Goal: Transaction & Acquisition: Obtain resource

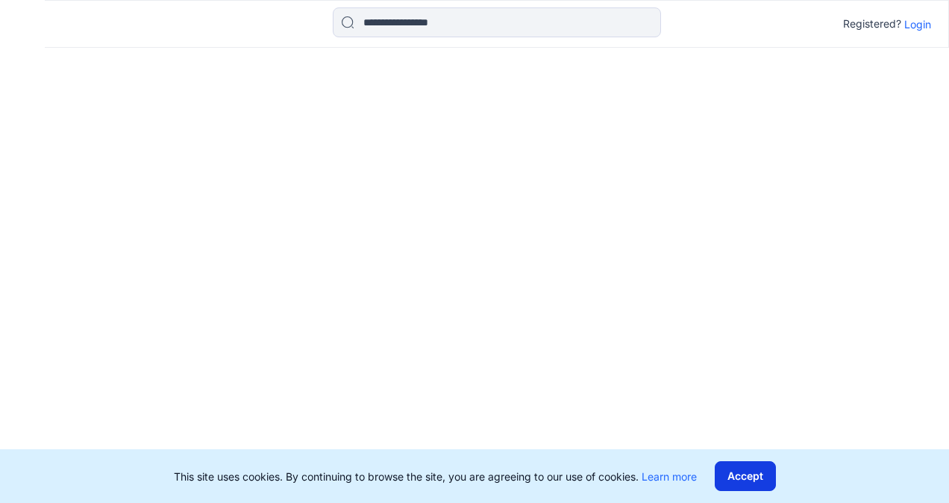
click at [743, 475] on button "Accept" at bounding box center [744, 476] width 61 height 30
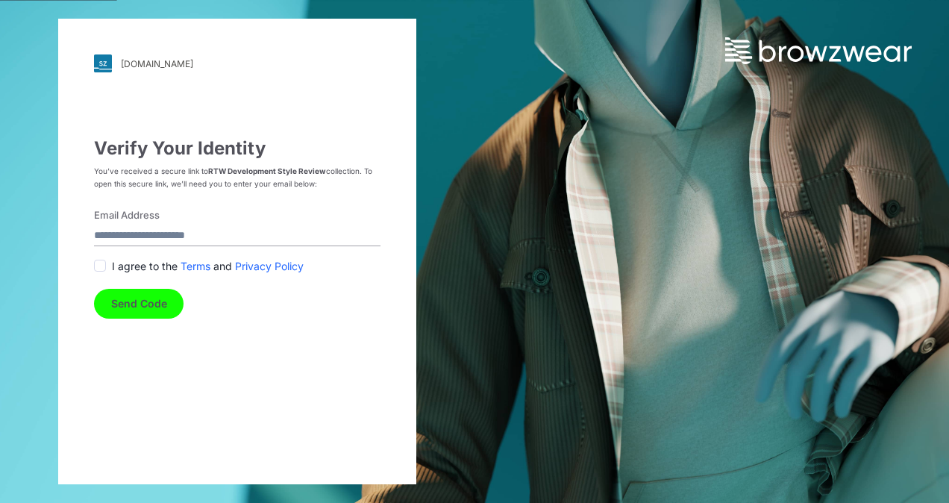
click at [190, 233] on input "Email Address" at bounding box center [237, 236] width 286 height 20
type input "**********"
click at [101, 268] on span at bounding box center [100, 266] width 12 height 12
click at [125, 299] on button "Send Code" at bounding box center [138, 304] width 89 height 30
click at [99, 268] on span at bounding box center [100, 266] width 12 height 12
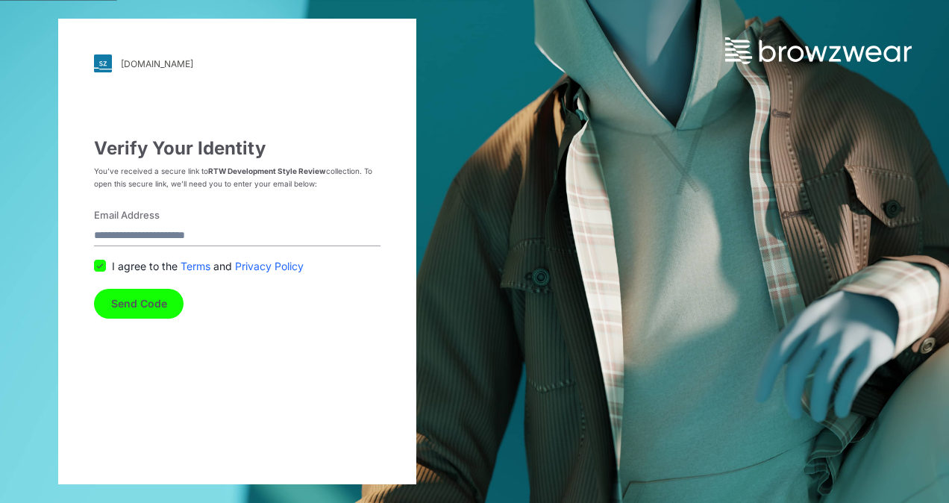
click at [127, 230] on input "Email Address" at bounding box center [237, 236] width 286 height 20
type input "**********"
click at [155, 305] on button "Send Code" at bounding box center [138, 304] width 89 height 30
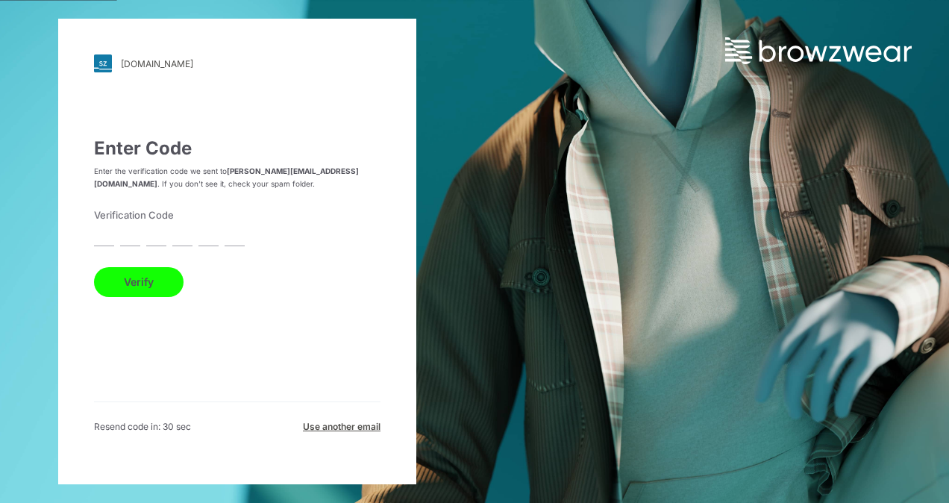
click at [110, 236] on input "text" at bounding box center [104, 236] width 20 height 20
type input "*"
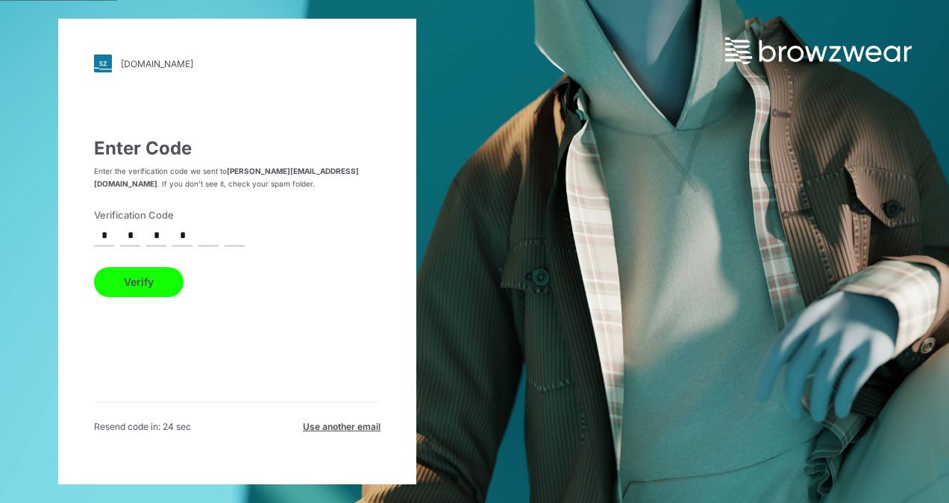
type input "*"
click at [133, 280] on button "Verify" at bounding box center [138, 282] width 89 height 30
drag, startPoint x: 242, startPoint y: 237, endPoint x: 19, endPoint y: 232, distance: 223.0
click at [19, 232] on div "[DOMAIN_NAME] Loading... Enter Code Enter the verification code we sent to [PER…" at bounding box center [237, 251] width 474 height 503
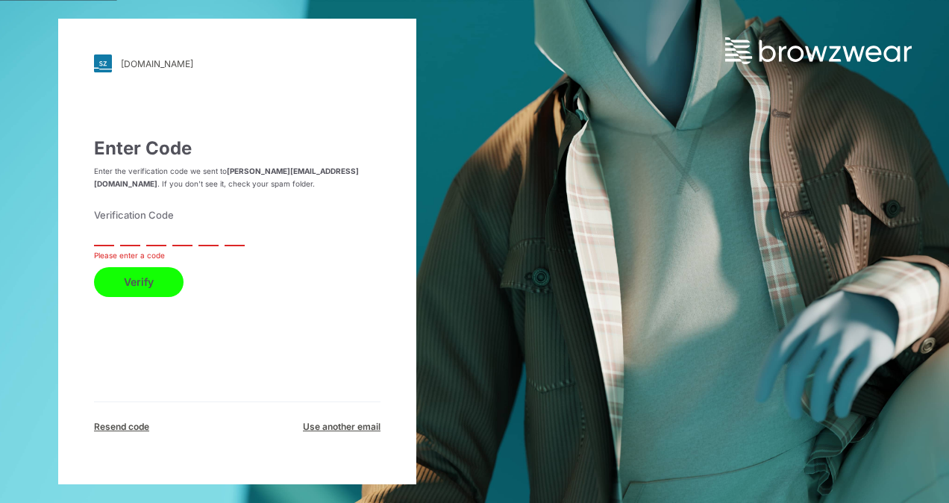
type input "*"
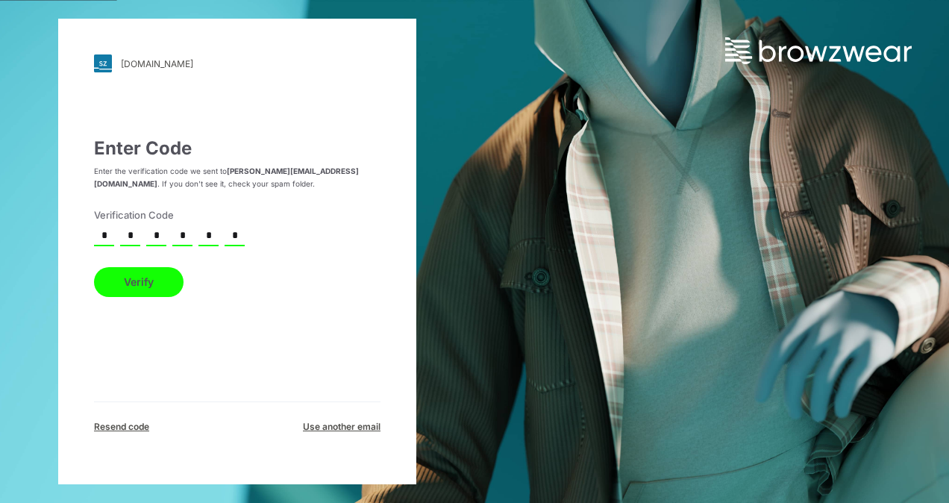
type input "*"
click at [139, 276] on button "Verify" at bounding box center [138, 282] width 89 height 30
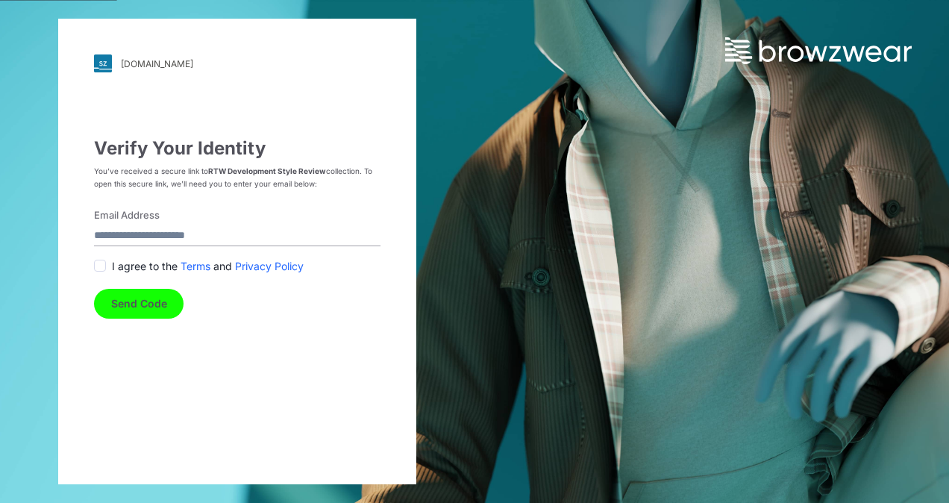
click at [158, 237] on input "Email Address" at bounding box center [237, 236] width 286 height 20
type input "**********"
click at [98, 261] on span at bounding box center [100, 266] width 12 height 12
click at [142, 302] on button "Send Code" at bounding box center [138, 304] width 89 height 30
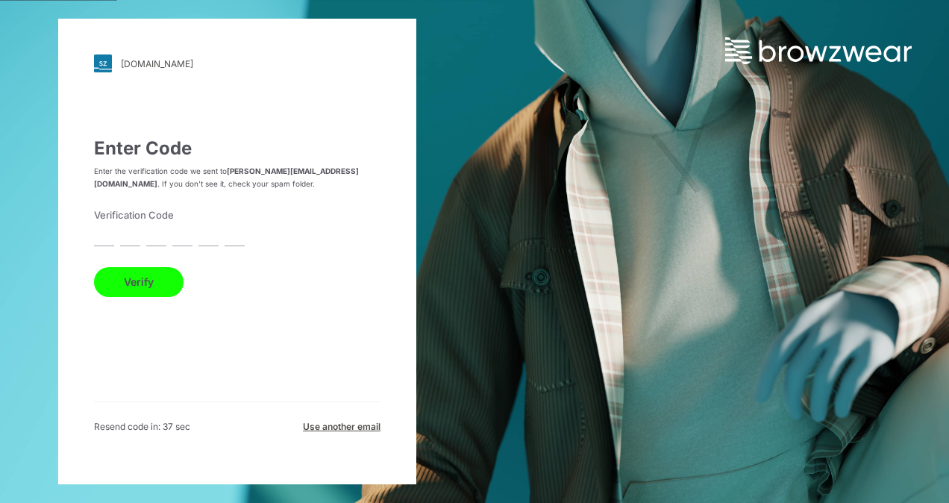
click at [92, 230] on div "designcollective.stylezone.com Loading... Enter Code Enter the verification cod…" at bounding box center [237, 251] width 358 height 465
click at [102, 239] on input "text" at bounding box center [104, 236] width 20 height 20
type input "*"
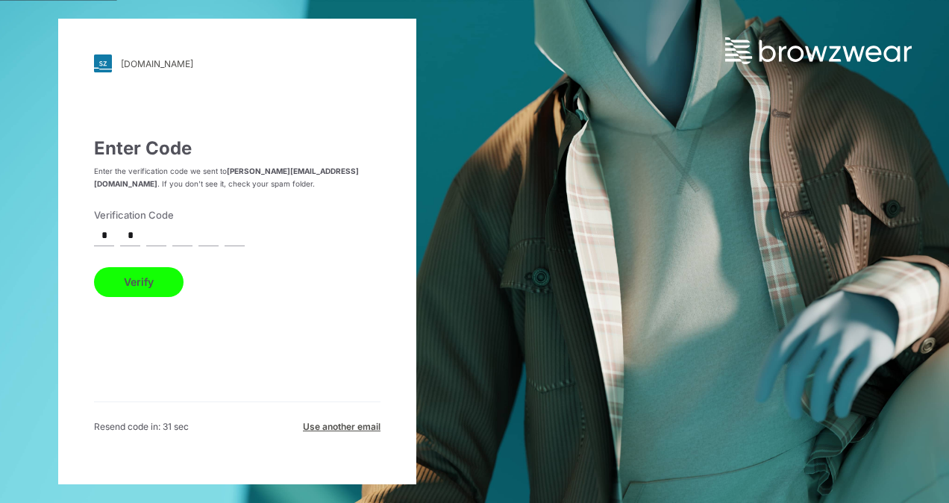
type input "*"
click at [94, 267] on button "Verify" at bounding box center [138, 282] width 89 height 30
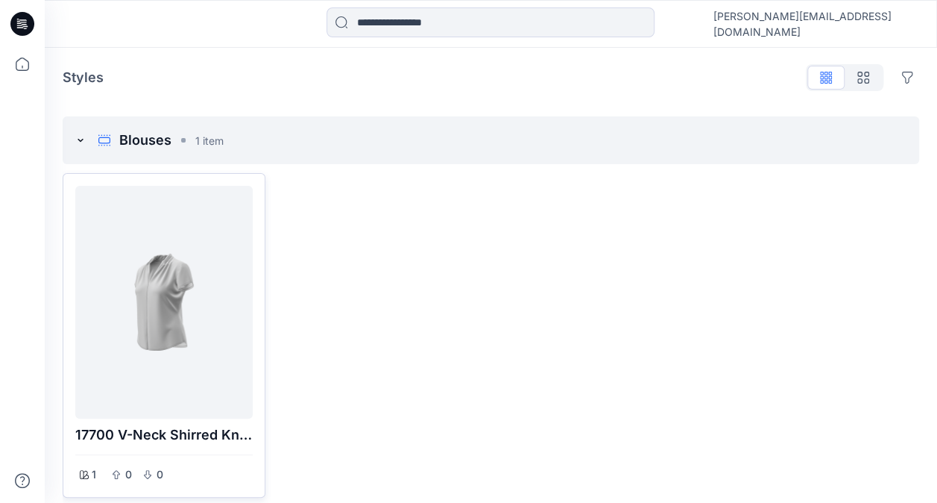
click at [174, 361] on div at bounding box center [164, 302] width 166 height 221
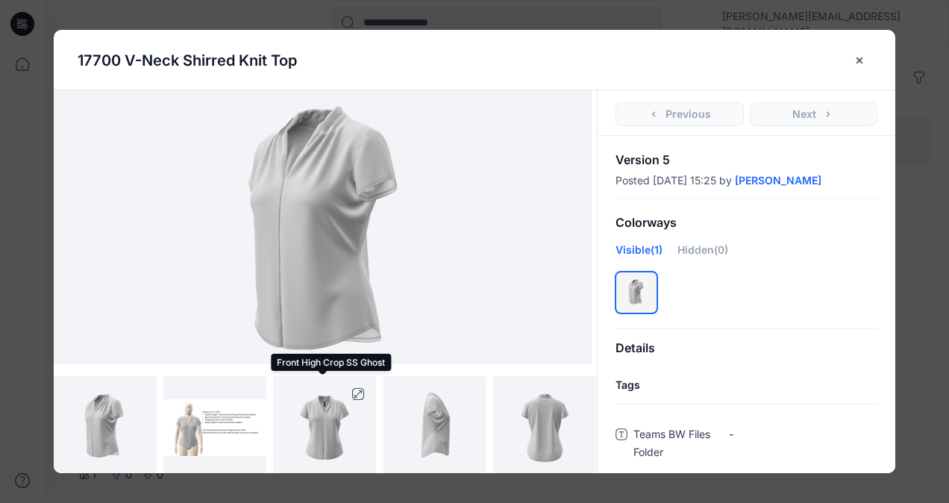
click at [315, 441] on img at bounding box center [324, 427] width 82 height 103
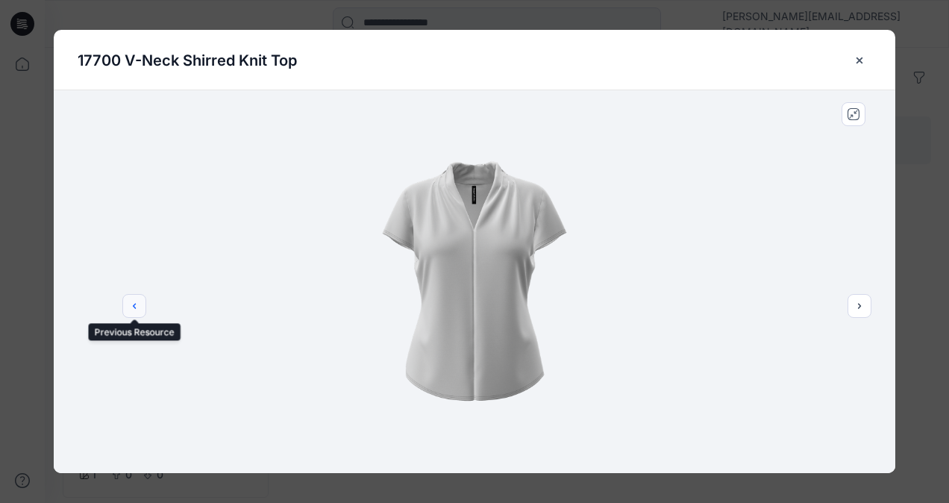
click at [131, 307] on icon "previous" at bounding box center [134, 306] width 12 height 12
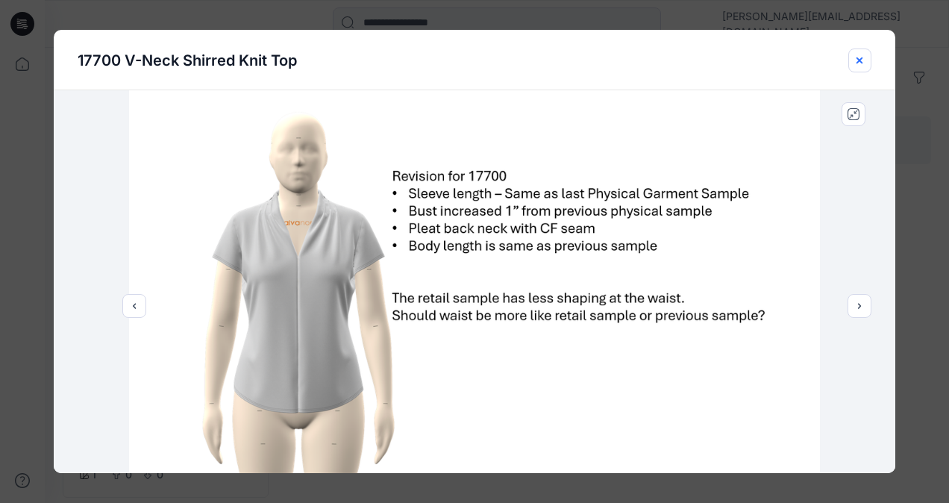
click at [859, 60] on icon "close-btn" at bounding box center [859, 60] width 6 height 6
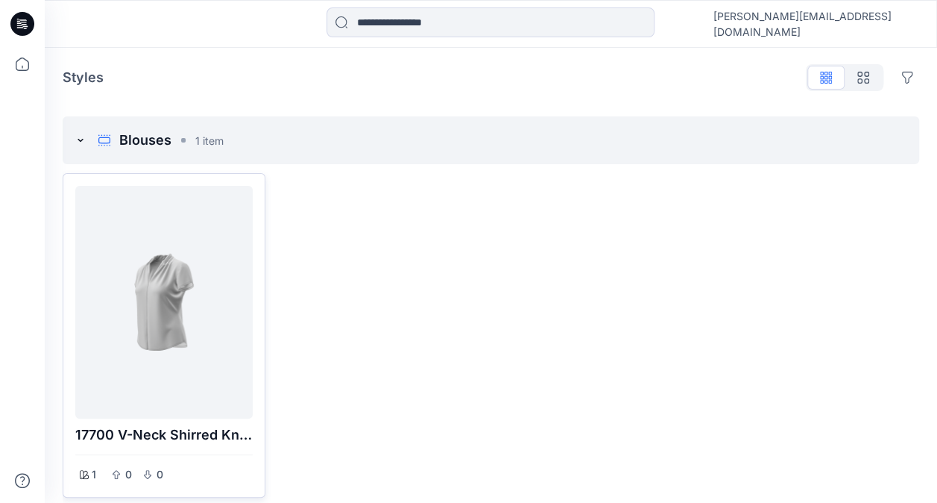
click at [163, 315] on div at bounding box center [164, 302] width 166 height 221
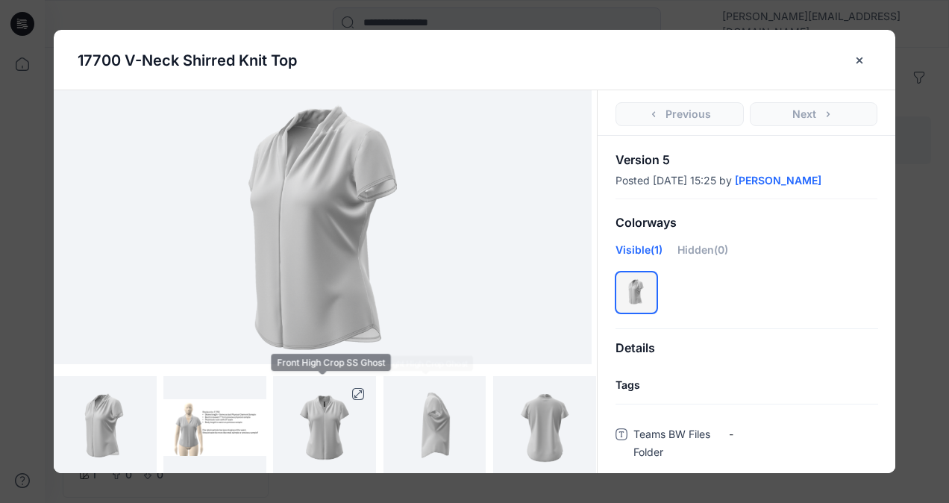
click at [323, 431] on img at bounding box center [324, 427] width 82 height 103
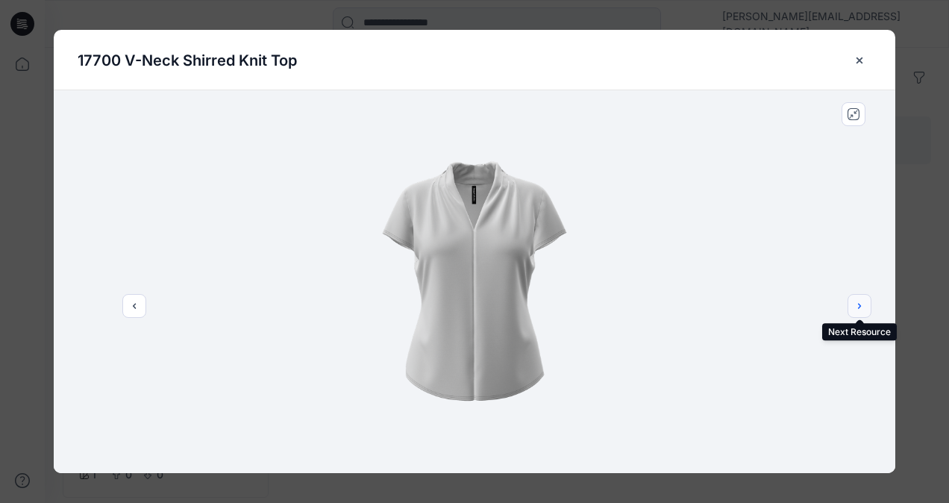
click at [855, 312] on button "next" at bounding box center [859, 306] width 24 height 24
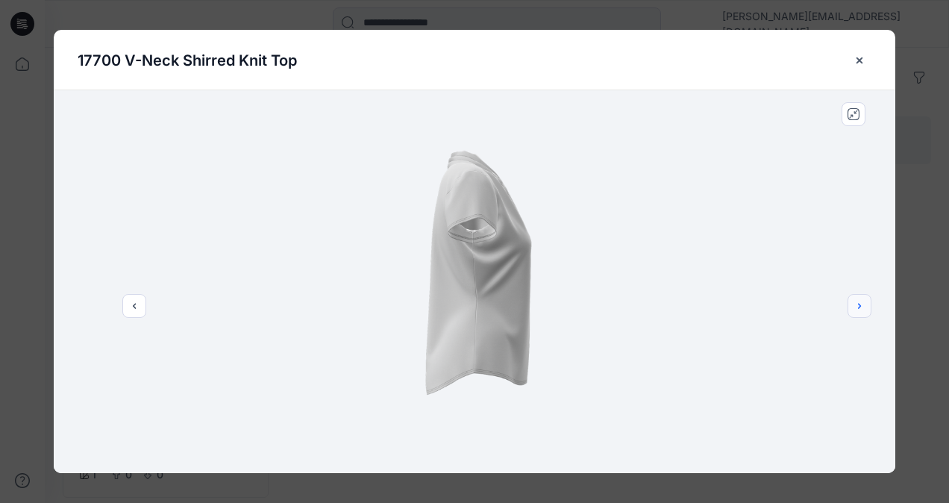
click at [855, 312] on button "next" at bounding box center [859, 306] width 24 height 24
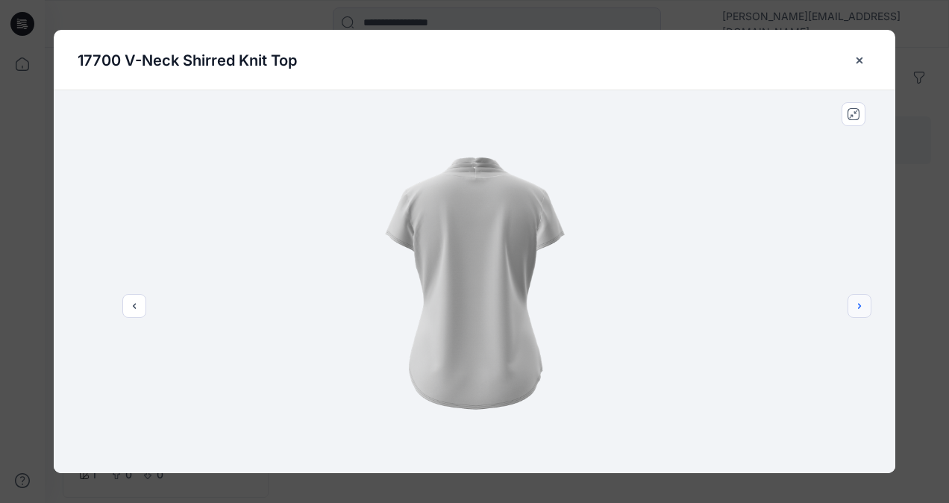
click at [855, 312] on button "next" at bounding box center [859, 306] width 24 height 24
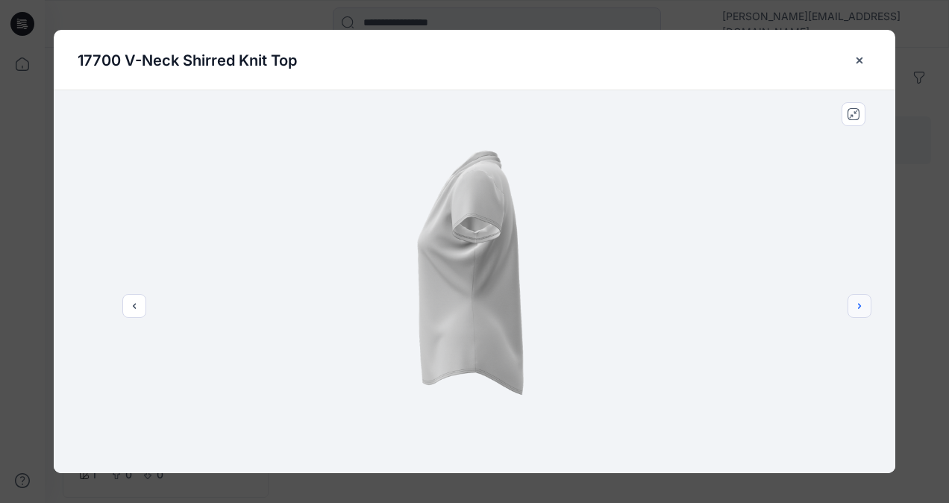
click at [855, 312] on button "next" at bounding box center [859, 306] width 24 height 24
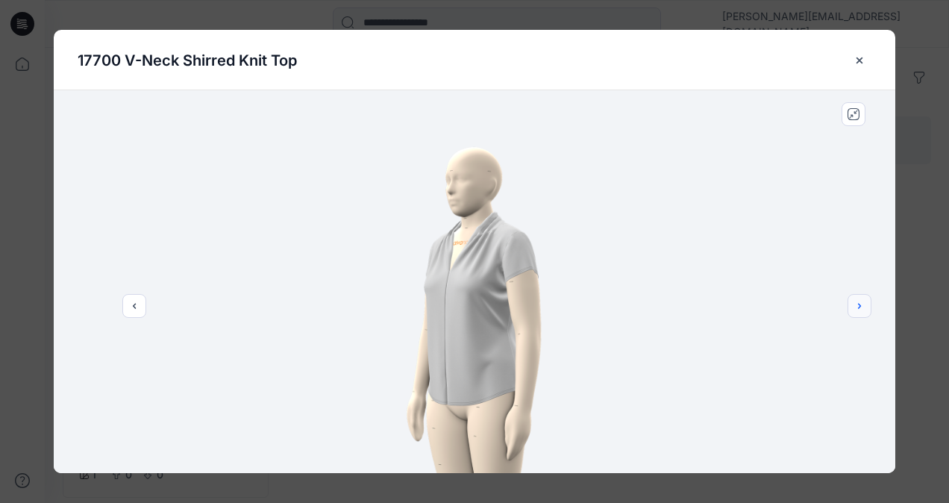
click at [855, 312] on button "next" at bounding box center [859, 306] width 24 height 24
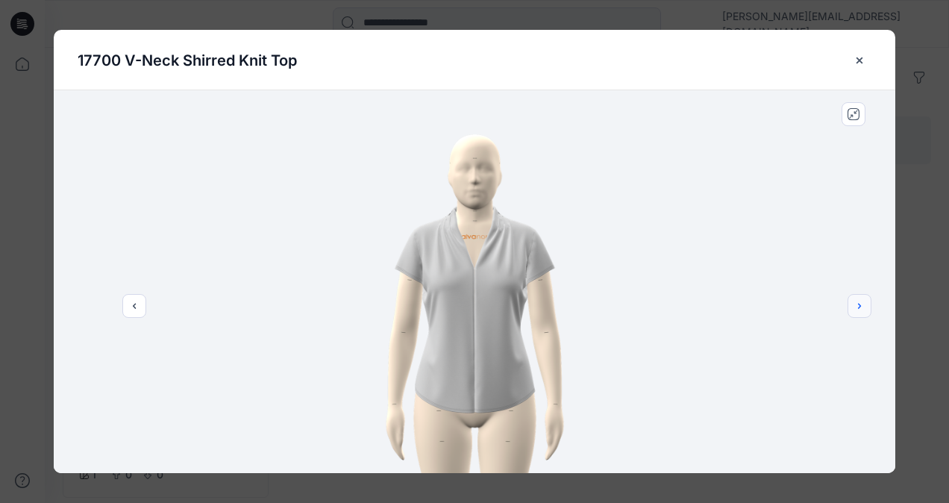
click at [855, 312] on button "next" at bounding box center [859, 306] width 24 height 24
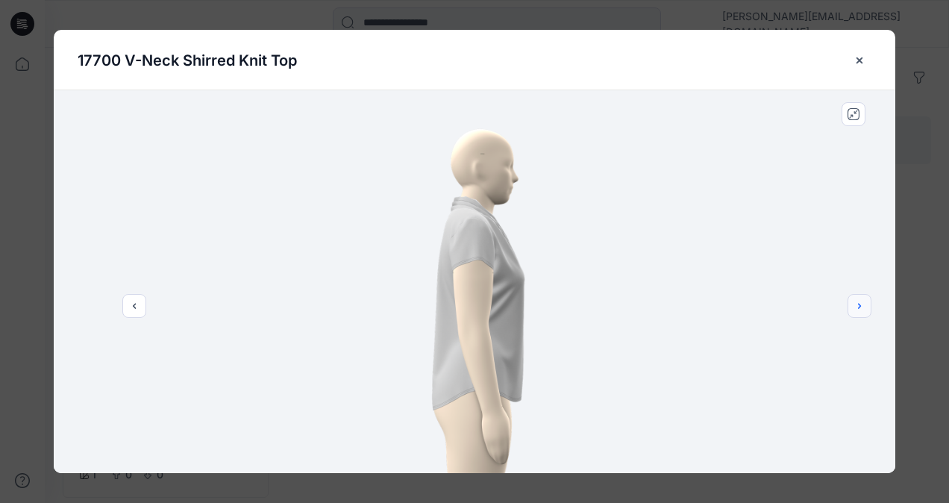
click at [855, 312] on button "next" at bounding box center [859, 306] width 24 height 24
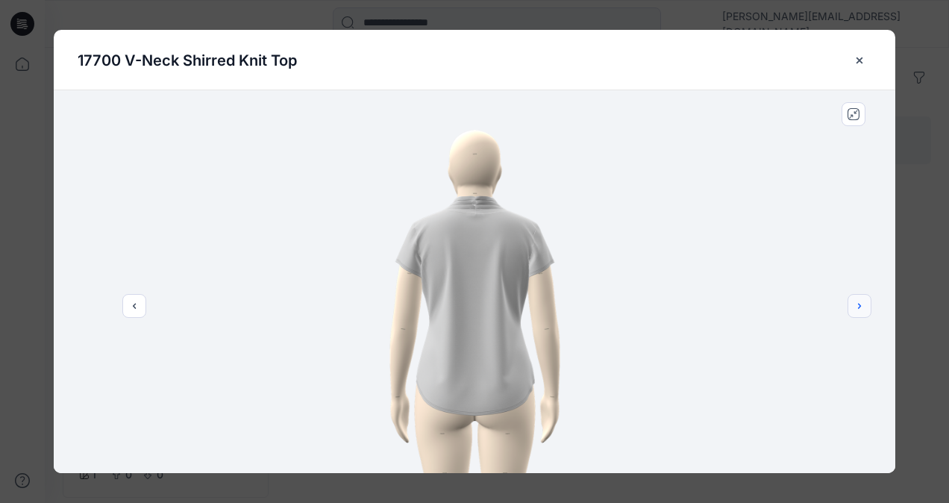
click at [855, 312] on button "next" at bounding box center [859, 306] width 24 height 24
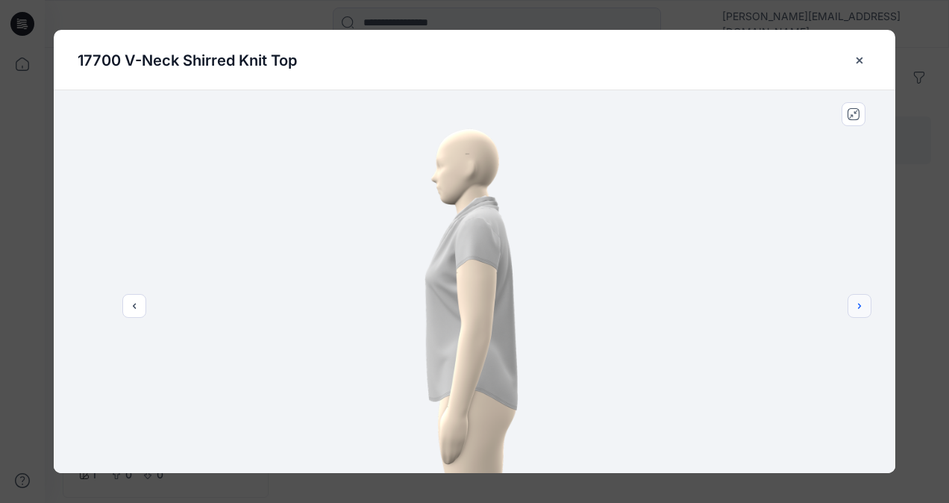
click at [855, 312] on button "next" at bounding box center [859, 306] width 24 height 24
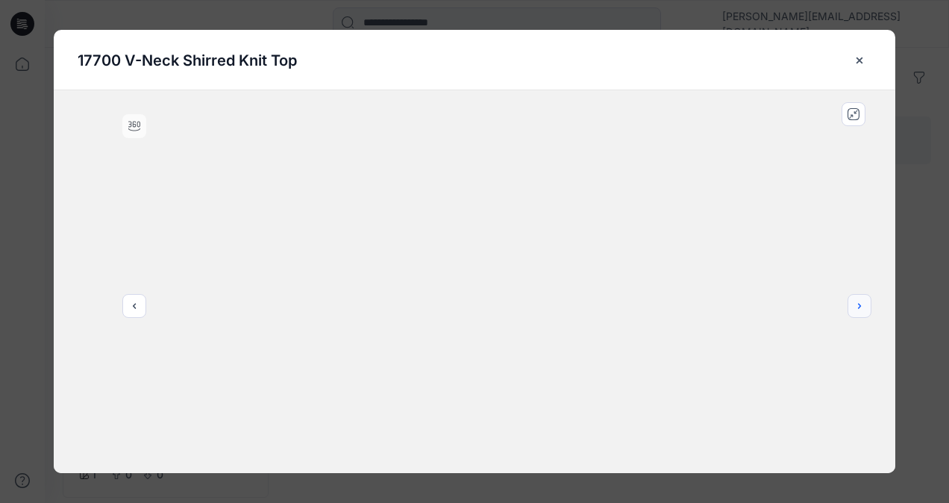
click at [855, 312] on button "next" at bounding box center [859, 306] width 24 height 24
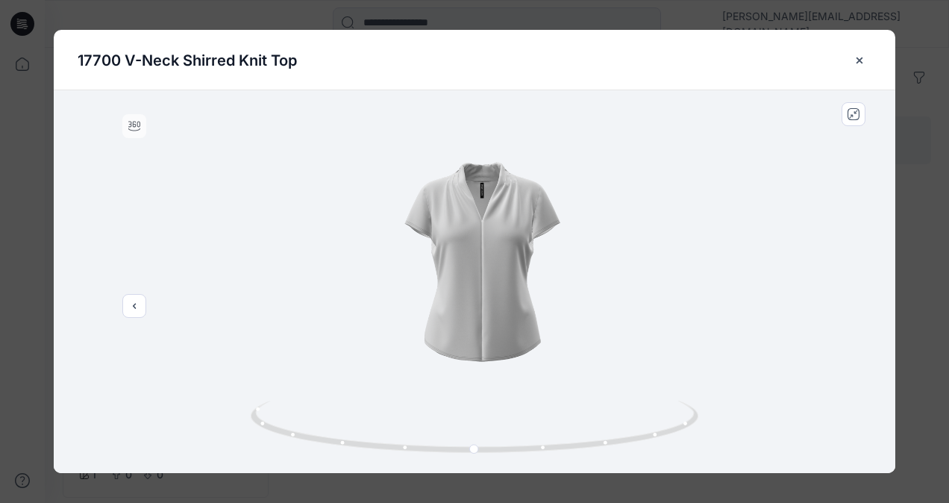
click at [518, 309] on div at bounding box center [474, 281] width 841 height 383
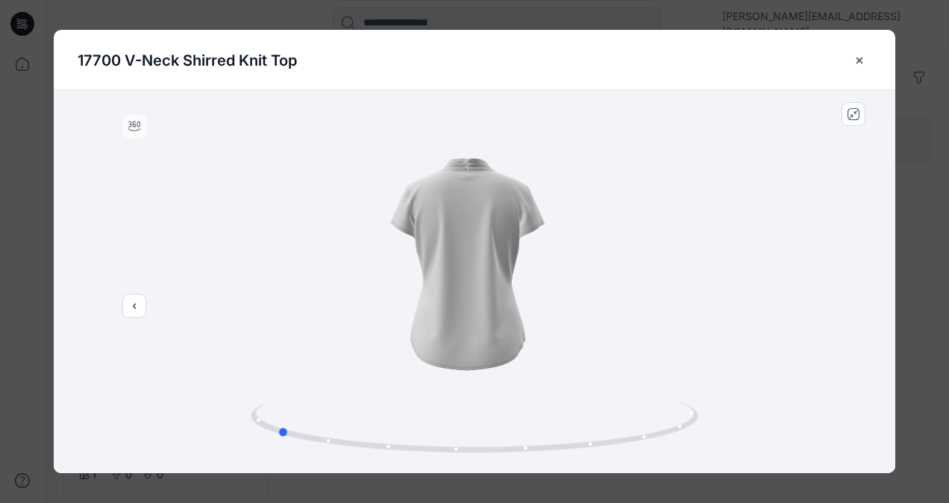
drag, startPoint x: 476, startPoint y: 454, endPoint x: 726, endPoint y: 434, distance: 250.6
click at [726, 434] on div at bounding box center [474, 281] width 841 height 383
click at [433, 290] on div at bounding box center [474, 281] width 841 height 383
